Goal: Find specific page/section: Locate item on page

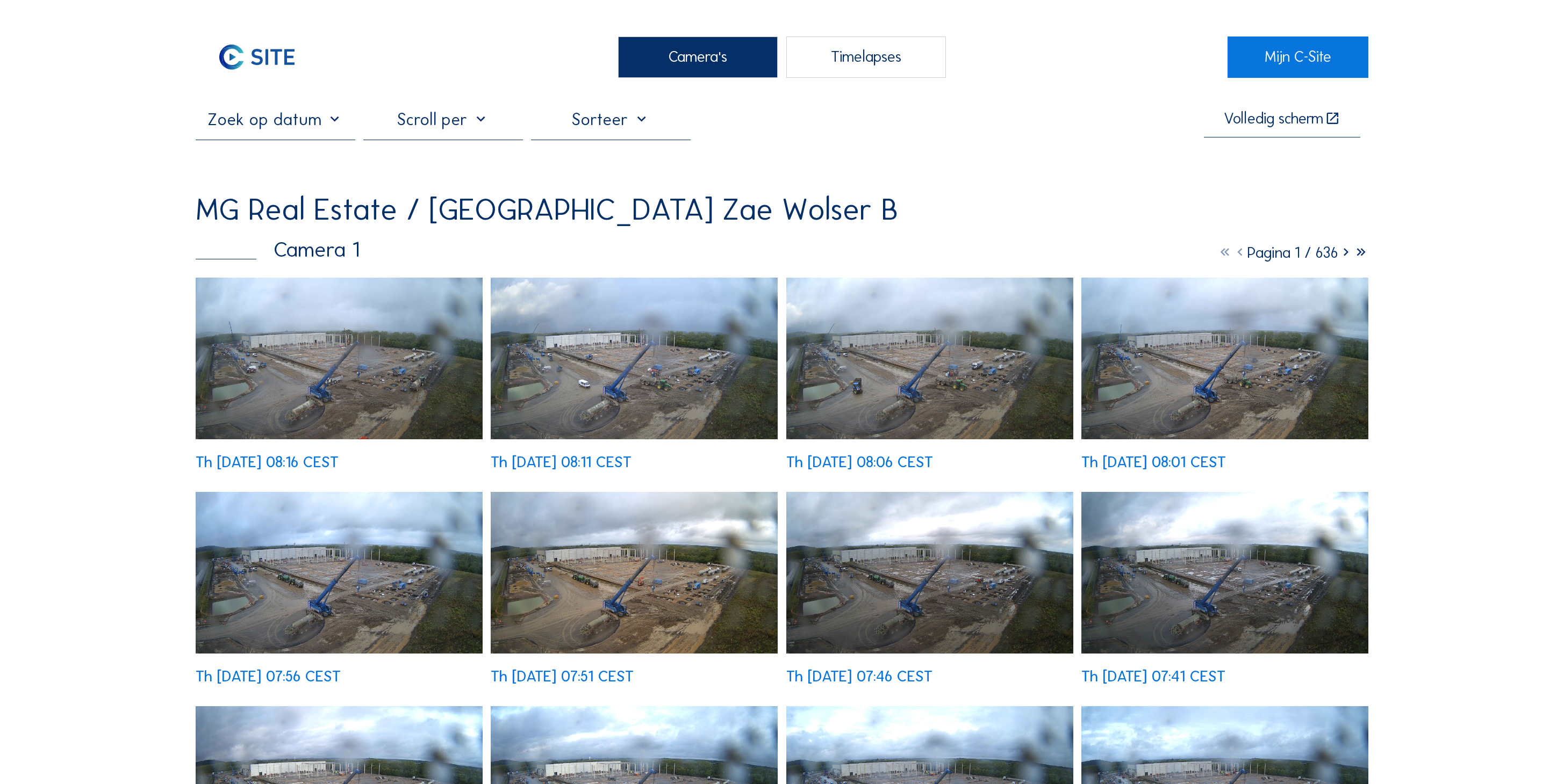
click at [310, 288] on img at bounding box center [339, 359] width 287 height 162
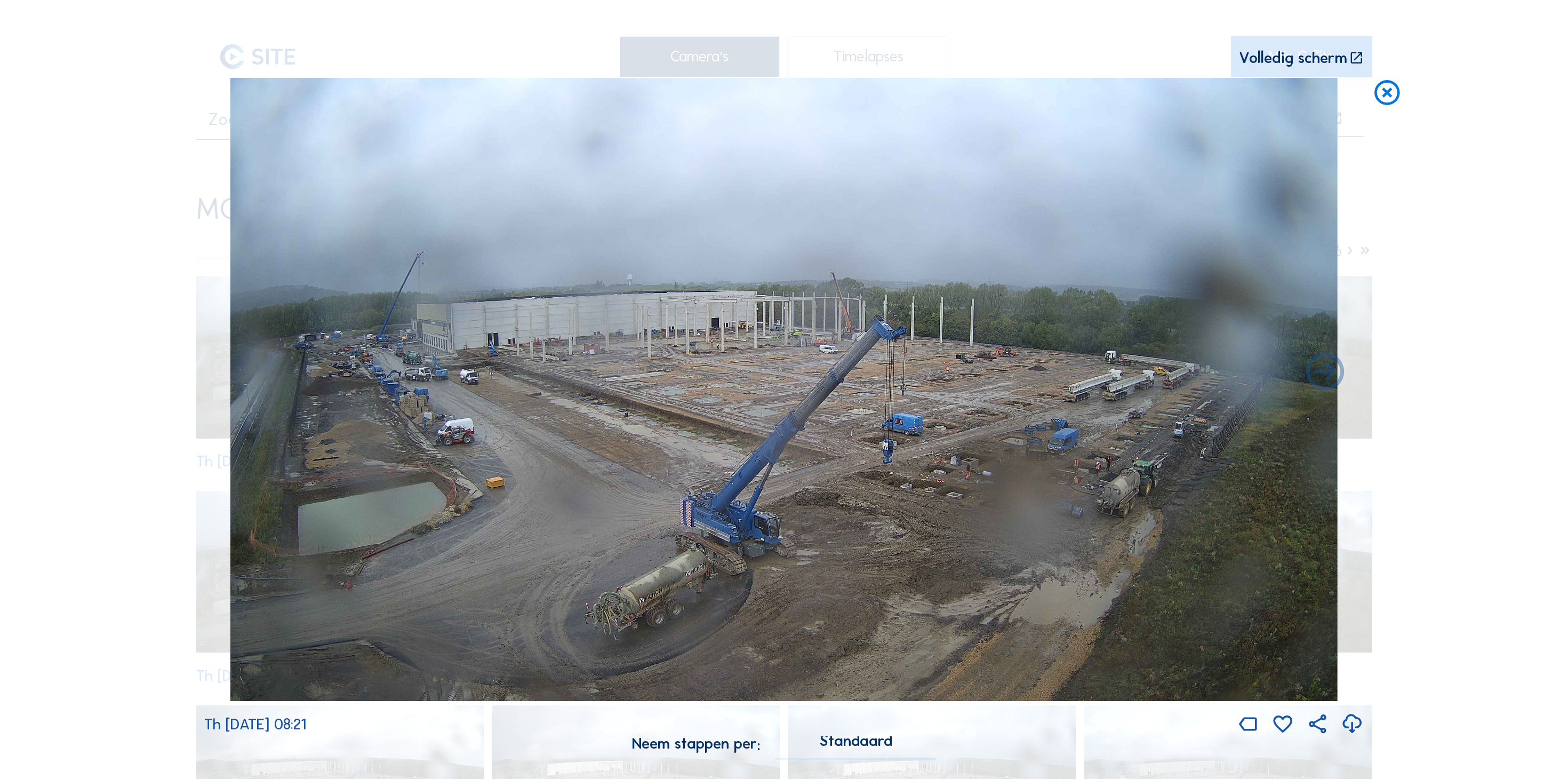
click at [1381, 78] on icon at bounding box center [1387, 94] width 30 height 32
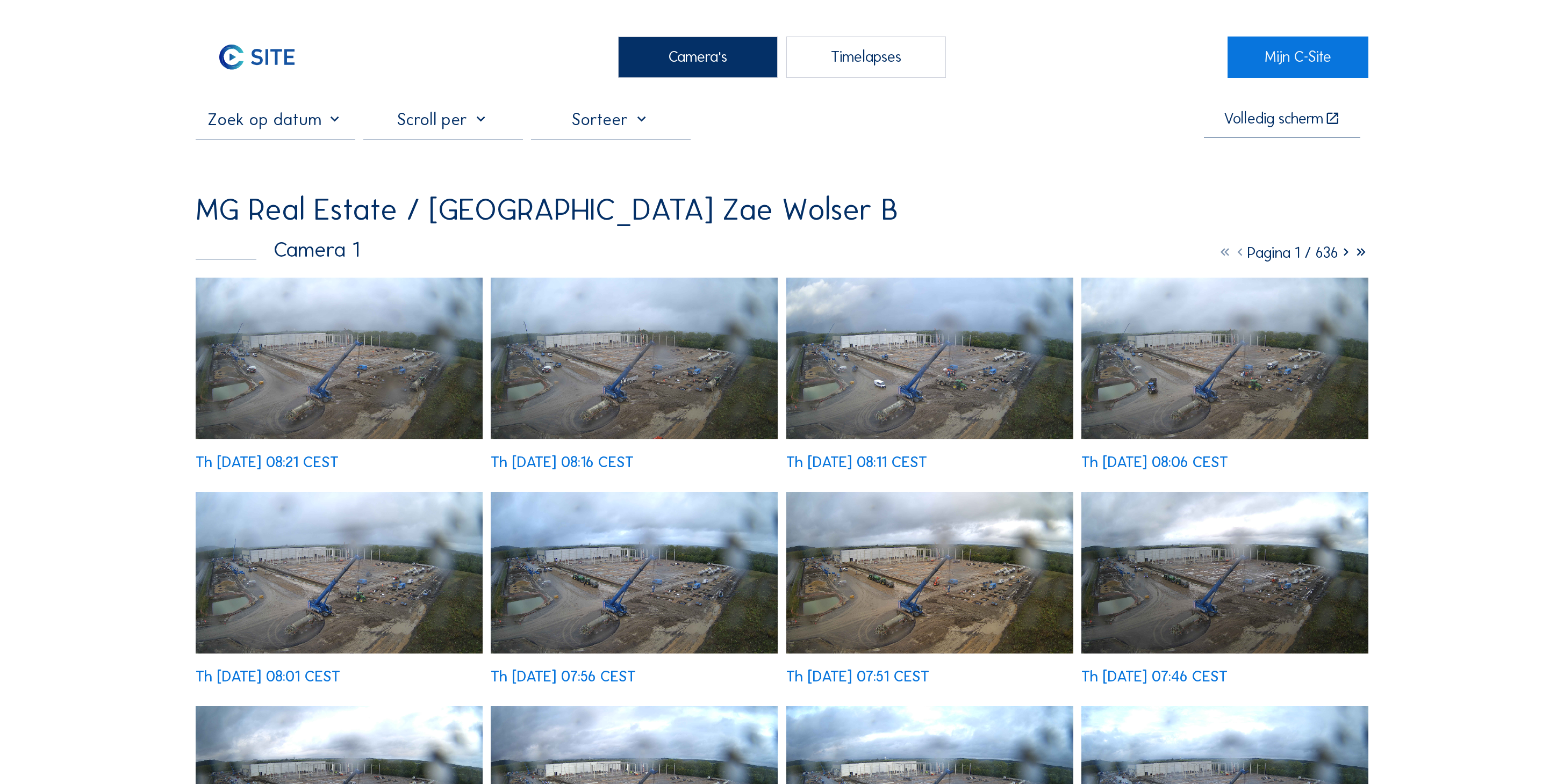
click at [393, 322] on img at bounding box center [339, 359] width 287 height 162
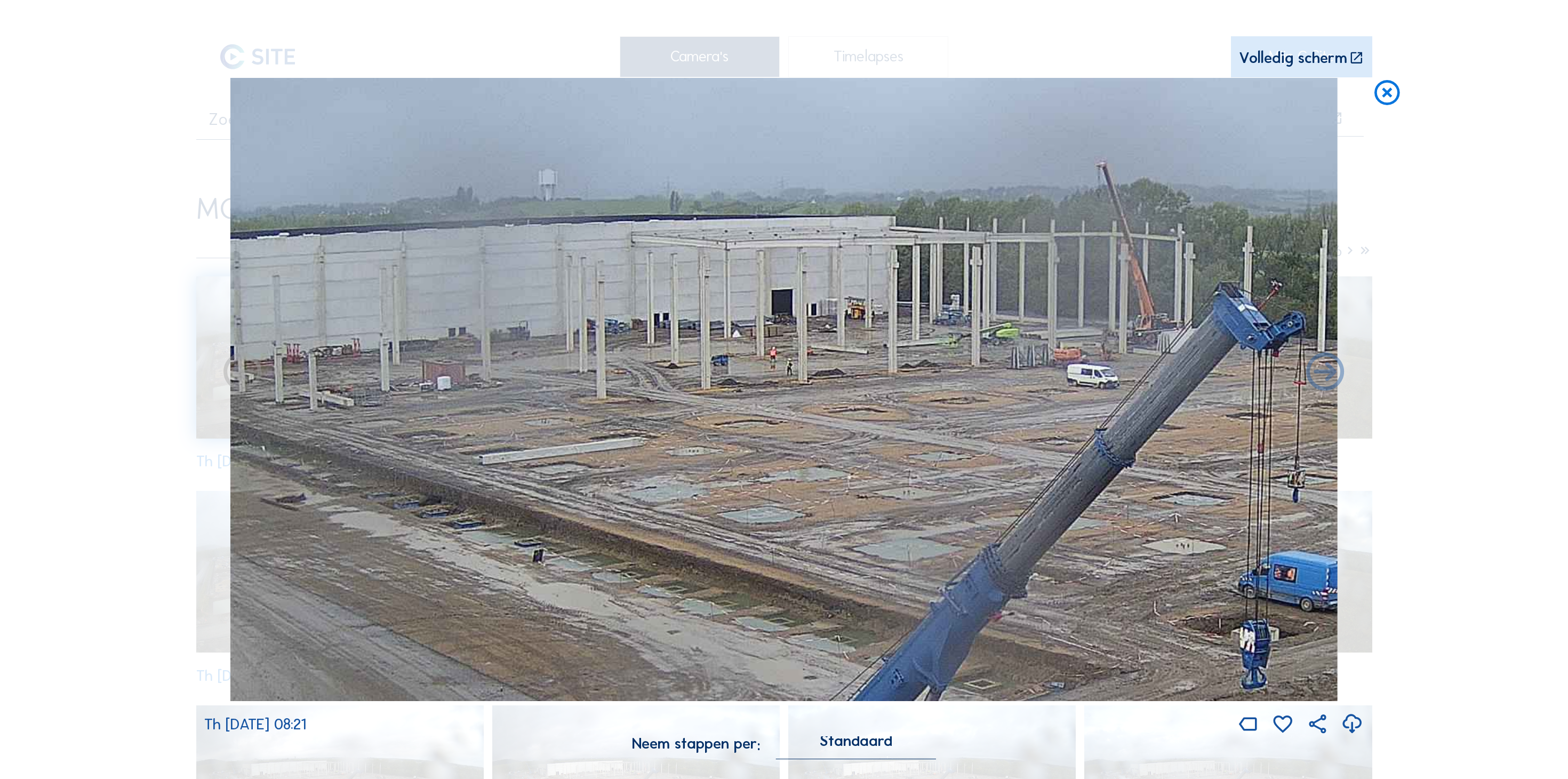
drag, startPoint x: 922, startPoint y: 322, endPoint x: 800, endPoint y: 322, distance: 122.0
click at [798, 322] on img at bounding box center [784, 389] width 1107 height 623
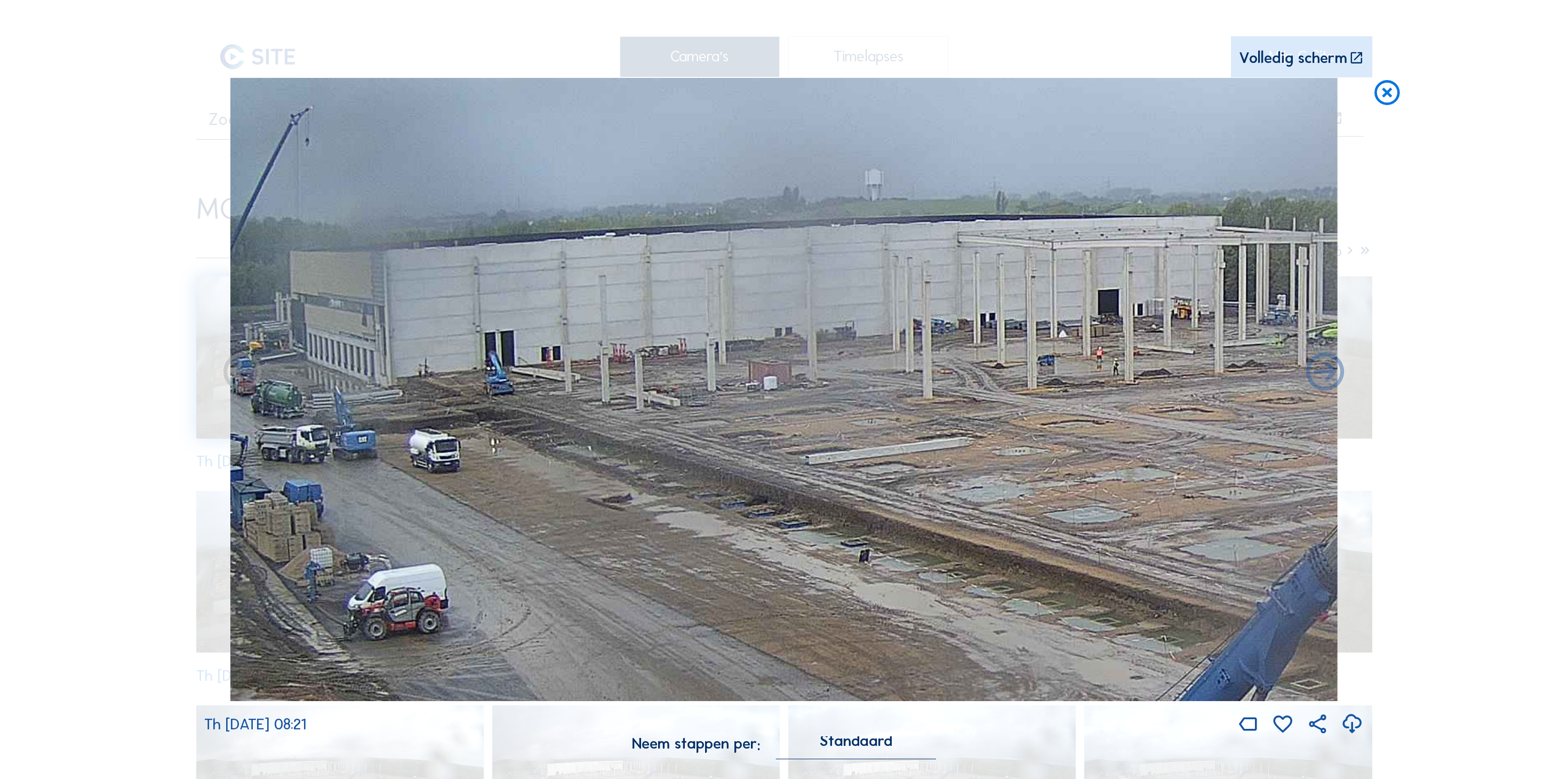
drag, startPoint x: 455, startPoint y: 318, endPoint x: 765, endPoint y: 316, distance: 310.0
click at [772, 317] on img at bounding box center [784, 389] width 1107 height 623
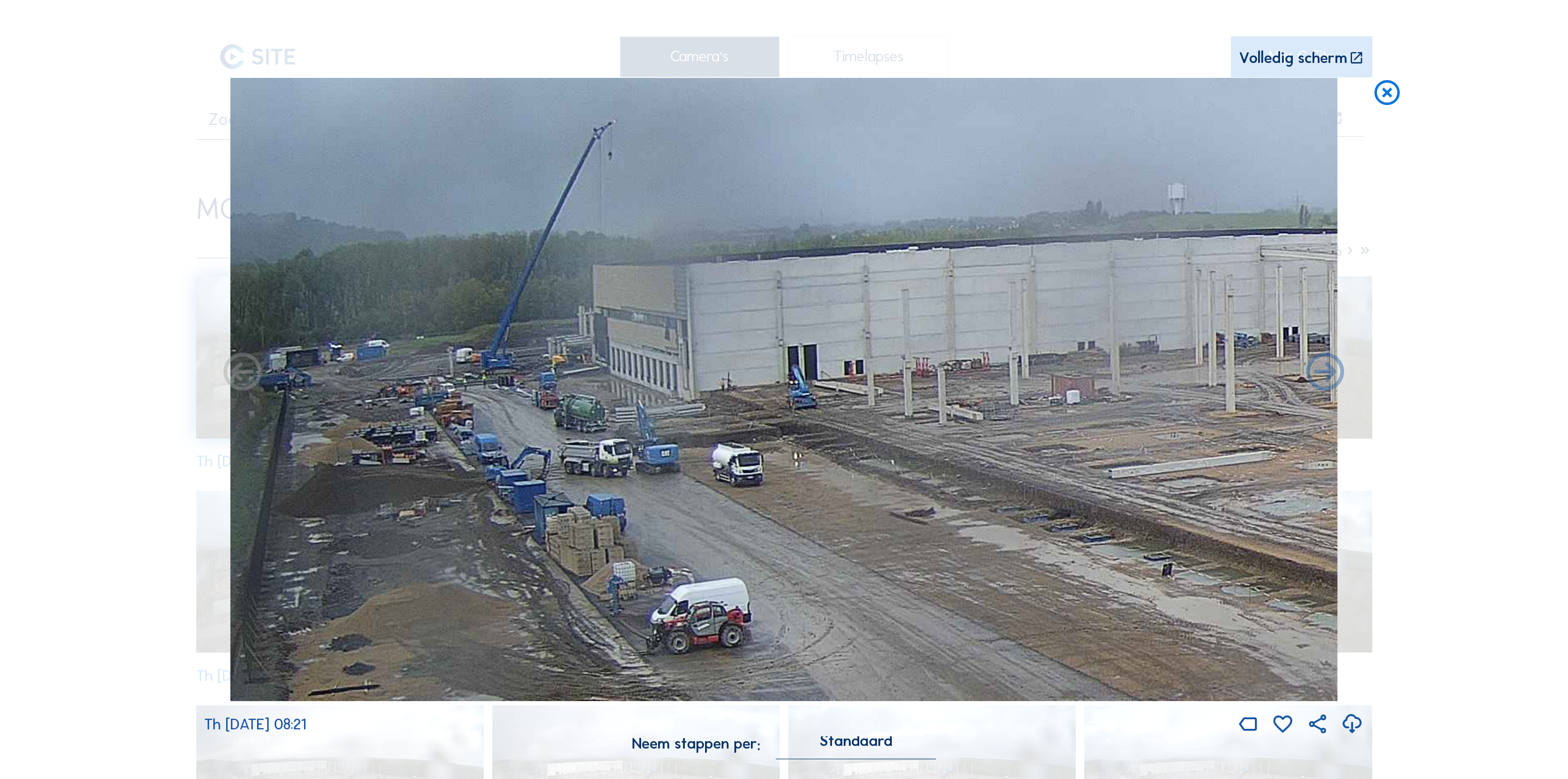
drag, startPoint x: 376, startPoint y: 298, endPoint x: 665, endPoint y: 314, distance: 289.4
click at [665, 314] on img at bounding box center [784, 389] width 1107 height 623
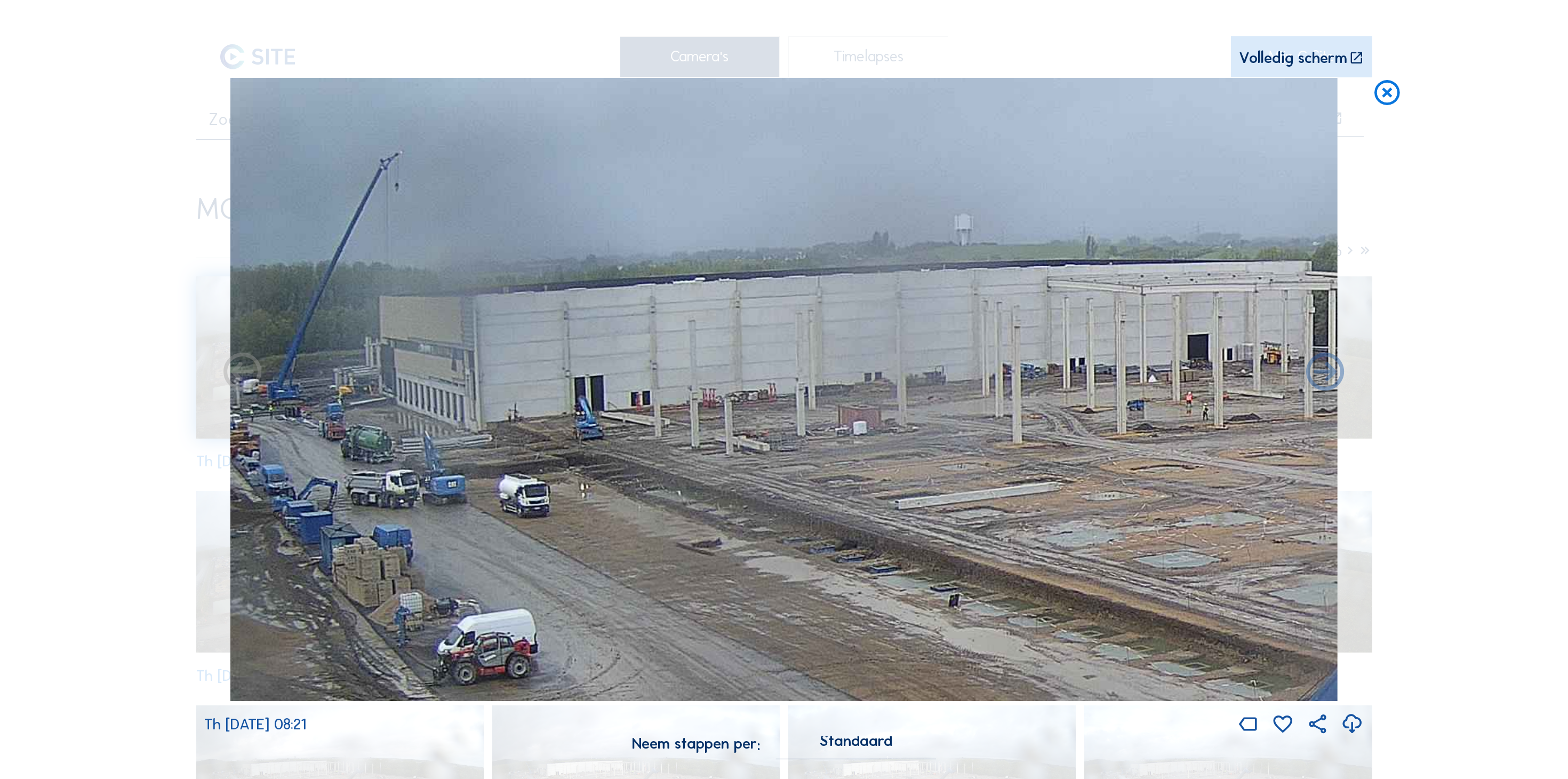
drag, startPoint x: 716, startPoint y: 267, endPoint x: 502, endPoint y: 298, distance: 216.2
click at [502, 298] on img at bounding box center [784, 389] width 1107 height 623
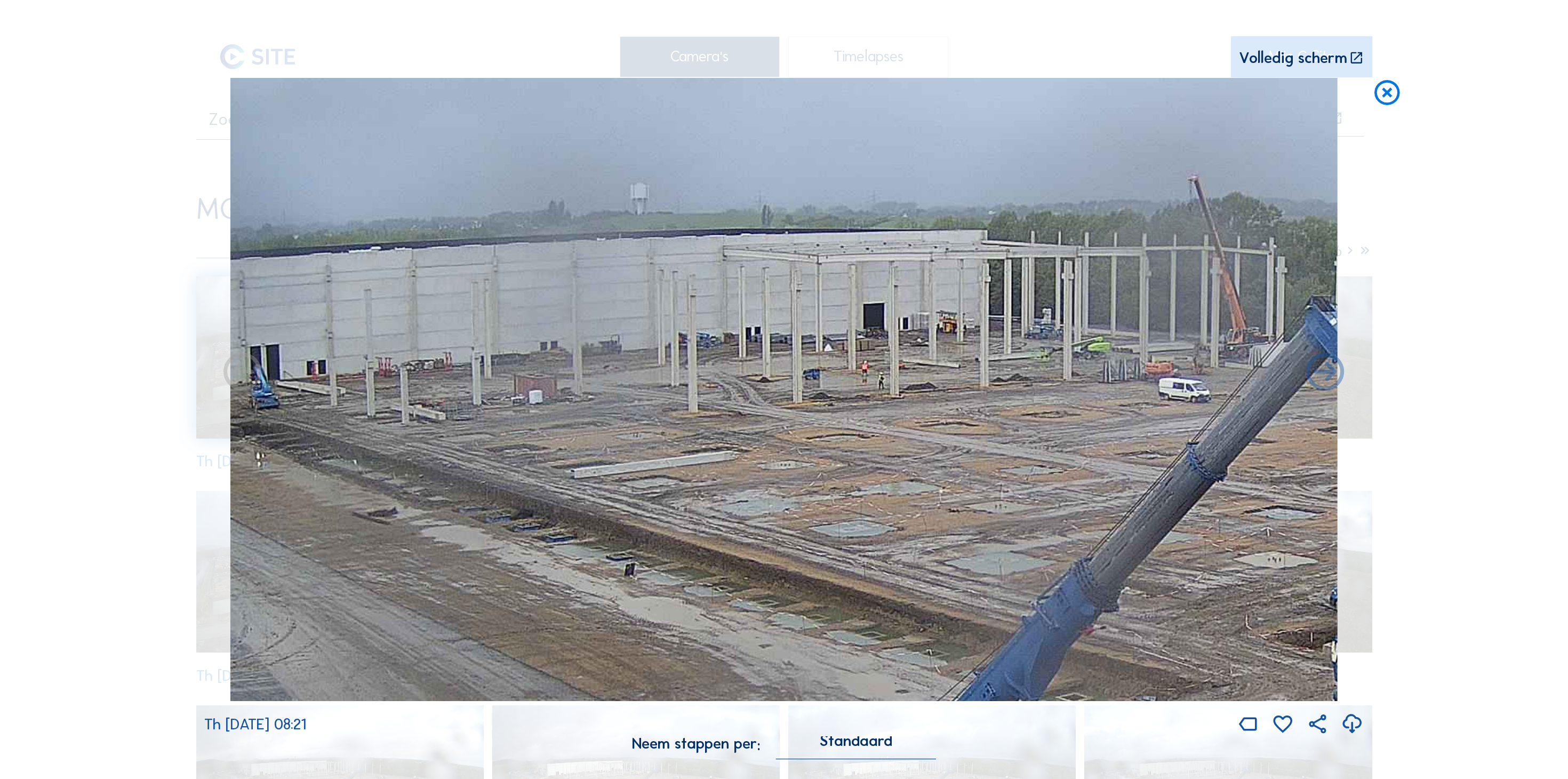
drag, startPoint x: 885, startPoint y: 304, endPoint x: 561, endPoint y: 273, distance: 325.5
click at [561, 273] on img at bounding box center [784, 389] width 1107 height 623
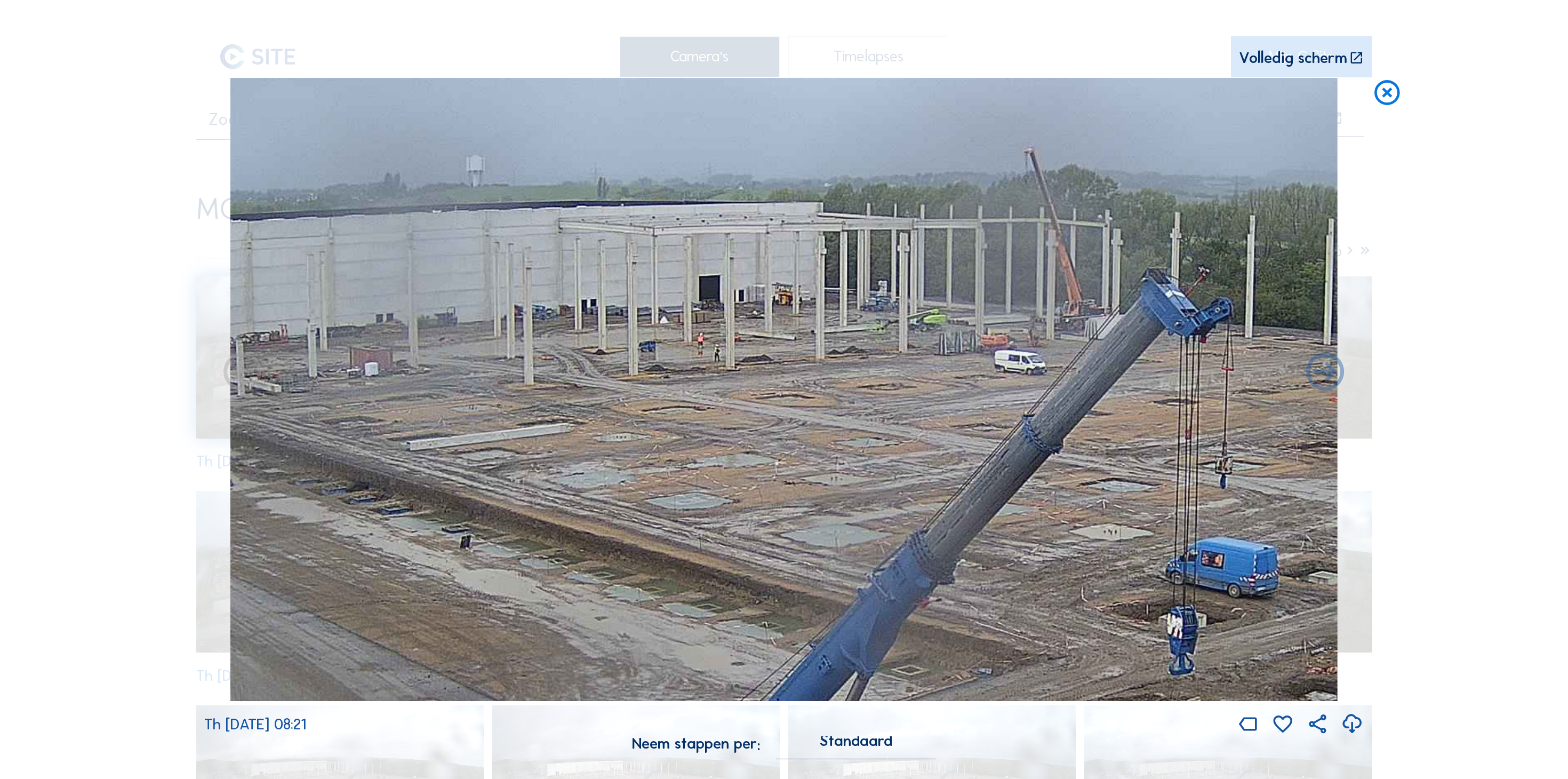
drag, startPoint x: 1032, startPoint y: 294, endPoint x: 868, endPoint y: 267, distance: 166.2
click at [868, 267] on img at bounding box center [784, 389] width 1107 height 623
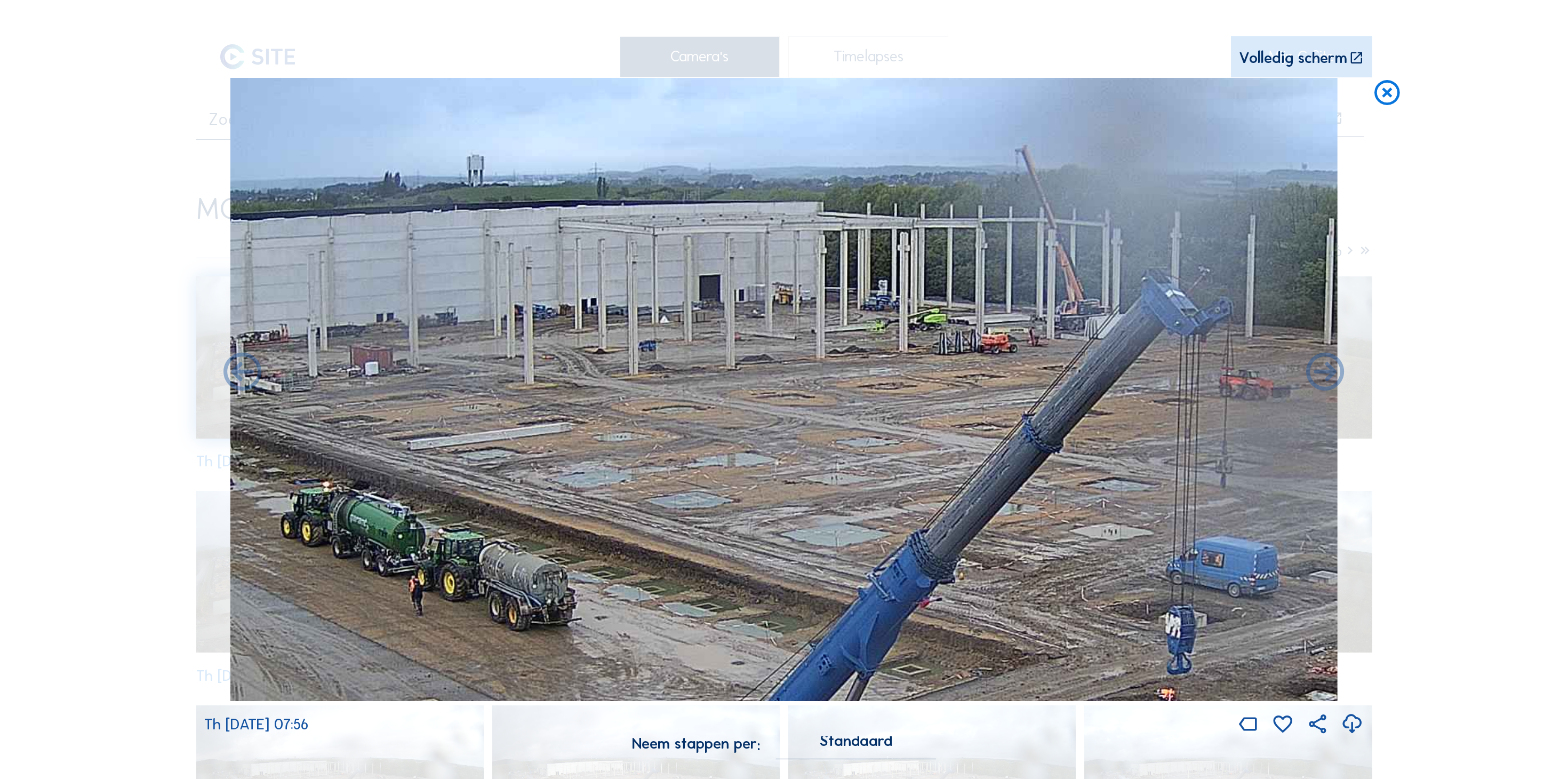
click at [1377, 78] on icon at bounding box center [1387, 94] width 30 height 32
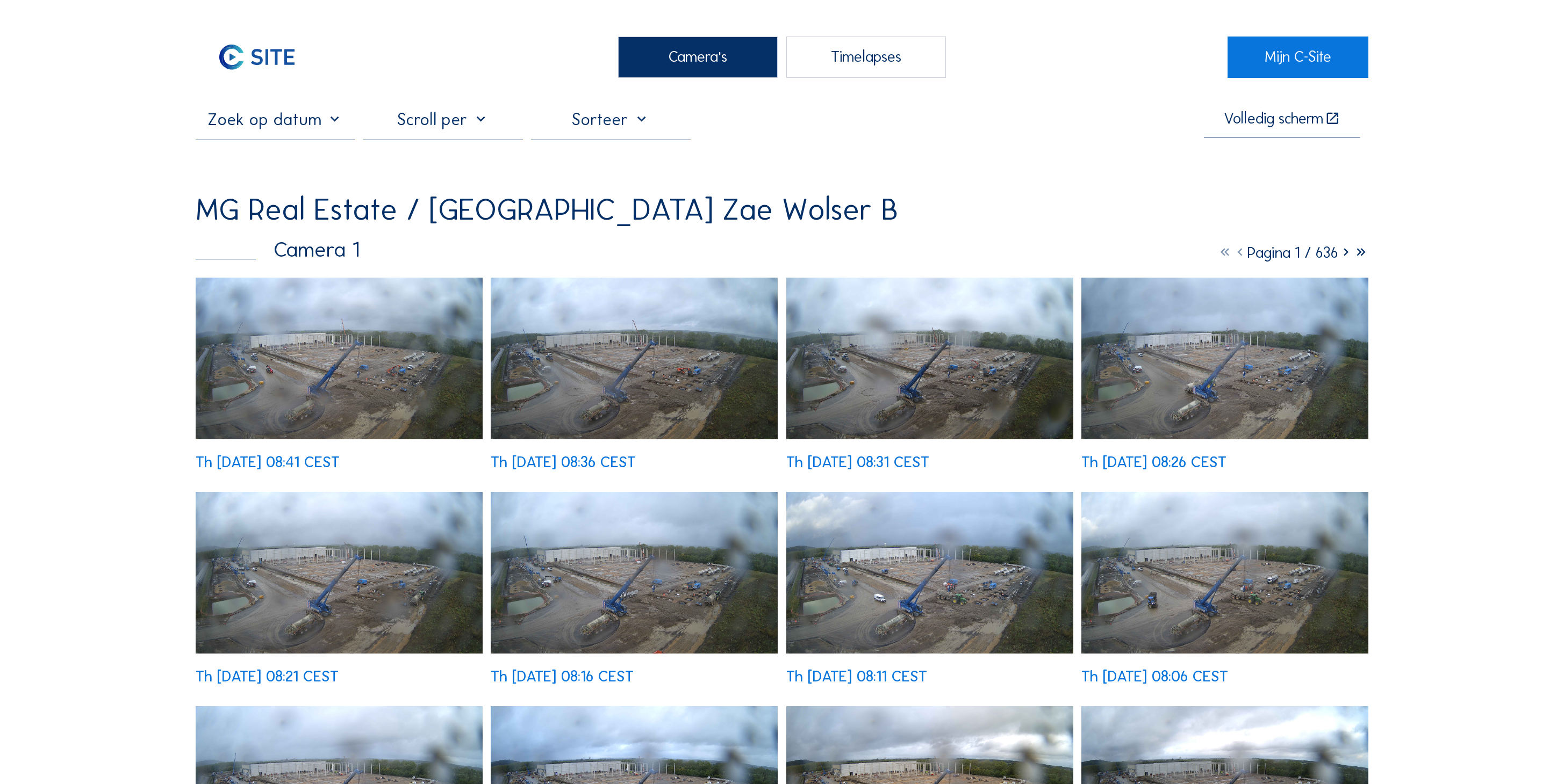
click at [329, 319] on img at bounding box center [339, 359] width 287 height 162
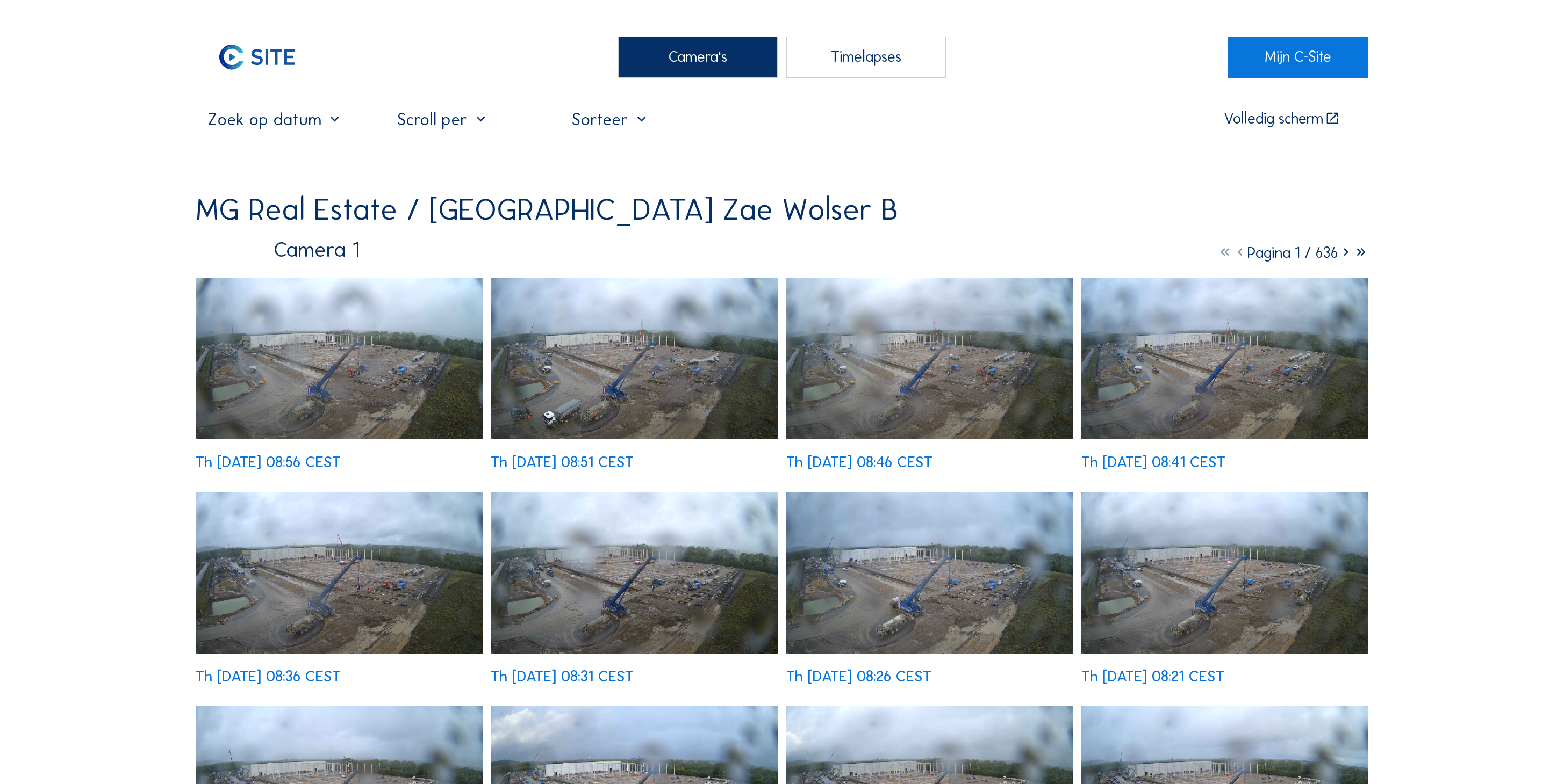
click at [278, 284] on img at bounding box center [339, 359] width 287 height 162
